Goal: Task Accomplishment & Management: Use online tool/utility

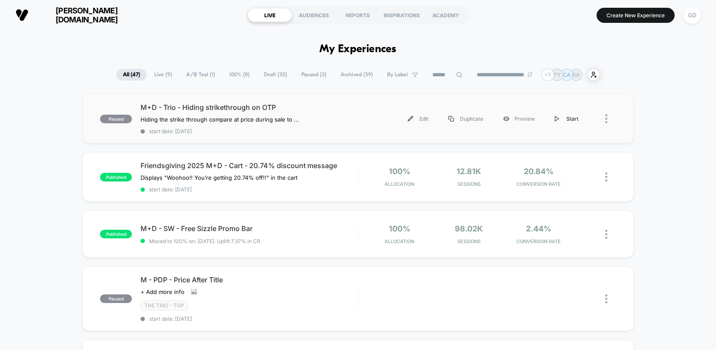
click at [559, 117] on img at bounding box center [557, 119] width 4 height 6
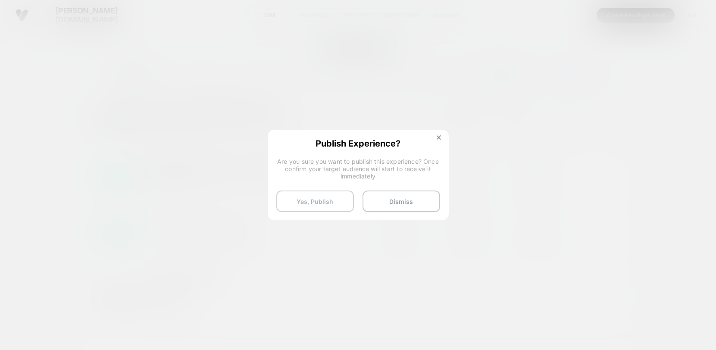
click at [336, 203] on button "Yes, Publish" at bounding box center [315, 201] width 78 height 22
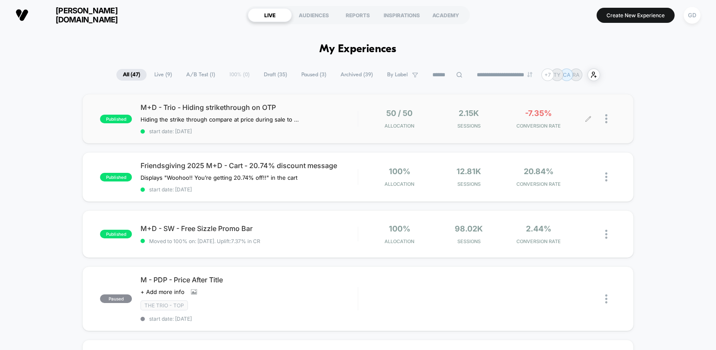
click at [603, 122] on div at bounding box center [602, 119] width 28 height 20
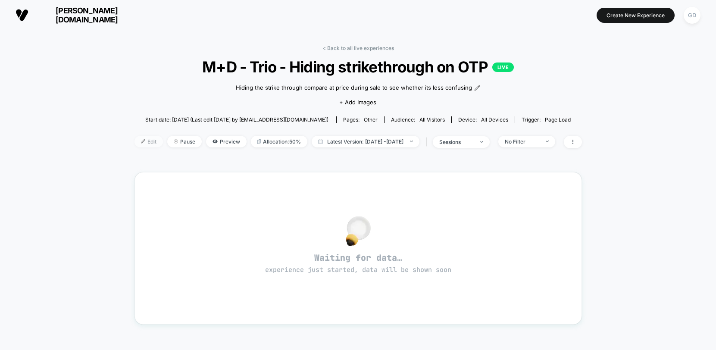
click at [140, 144] on span "Edit" at bounding box center [148, 142] width 28 height 12
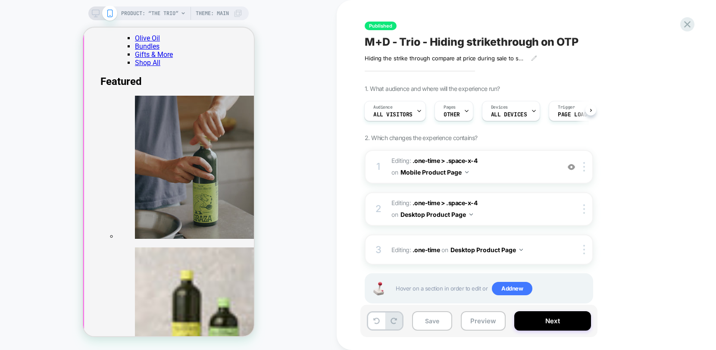
scroll to position [131, 0]
